Goal: Find specific page/section: Find specific page/section

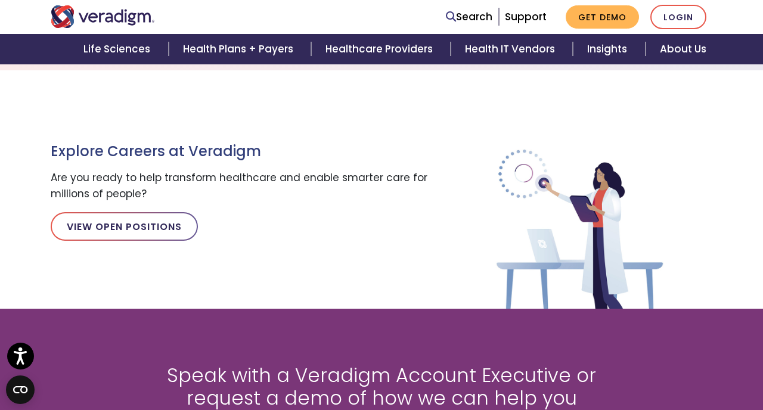
scroll to position [1287, 0]
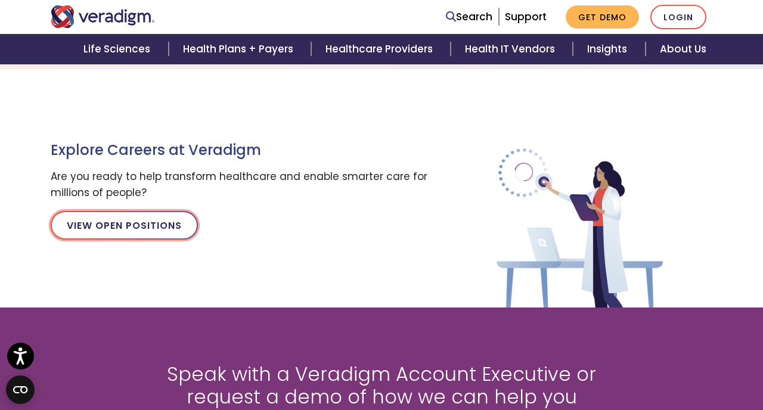
click at [141, 224] on link "View Open Positions" at bounding box center [124, 225] width 147 height 29
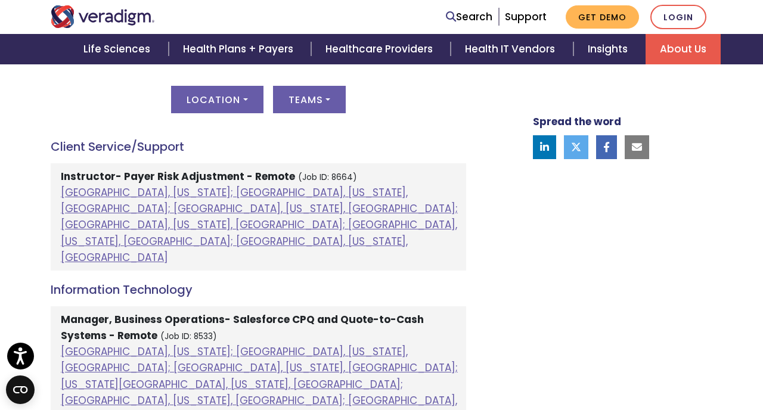
scroll to position [657, 0]
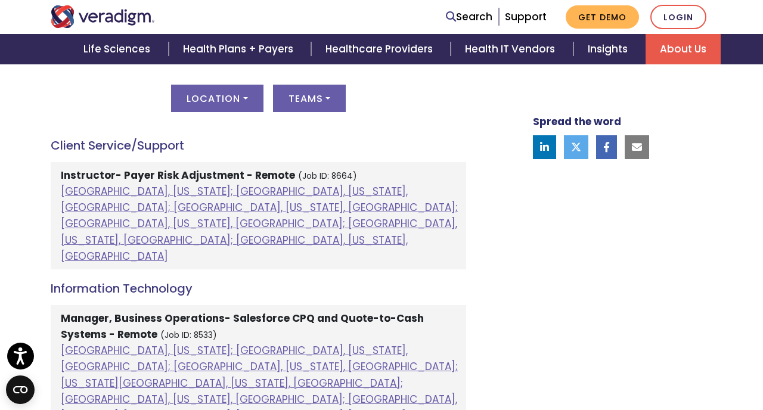
click at [302, 113] on div "Location All Atlanta, Georgia; Chicago, Illinois, United States; Houston, Texas…" at bounding box center [258, 106] width 415 height 42
click at [310, 103] on button "Teams" at bounding box center [309, 98] width 73 height 27
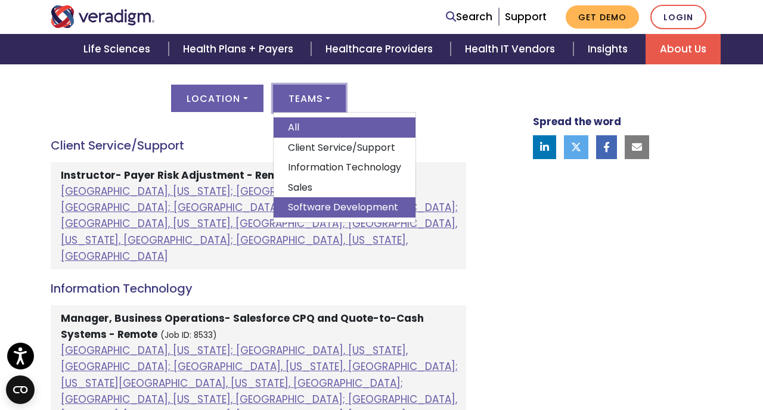
click at [306, 212] on link "Software Development" at bounding box center [344, 207] width 142 height 20
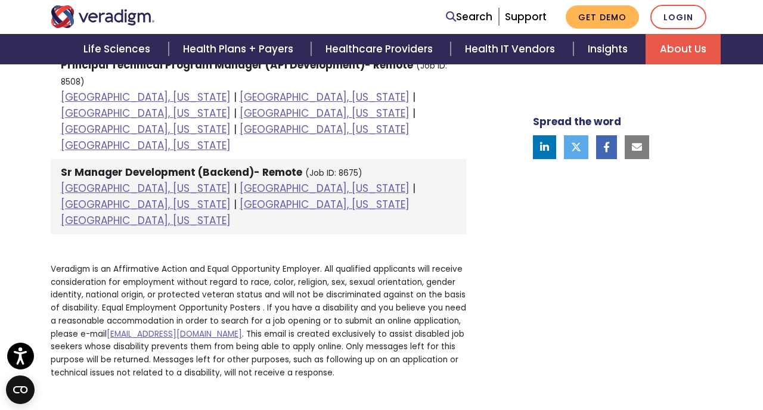
scroll to position [842, 0]
click at [239, 181] on link "Dallas, Texas" at bounding box center [324, 188] width 170 height 14
